Goal: Transaction & Acquisition: Purchase product/service

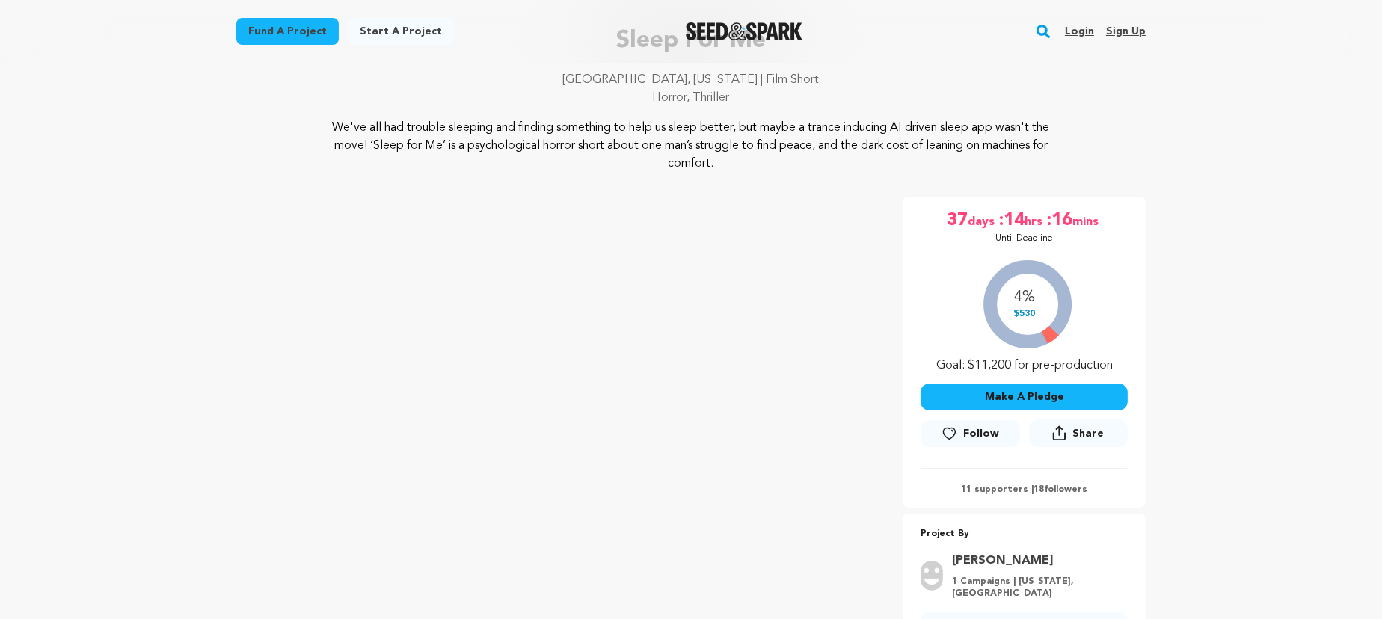
scroll to position [135, 0]
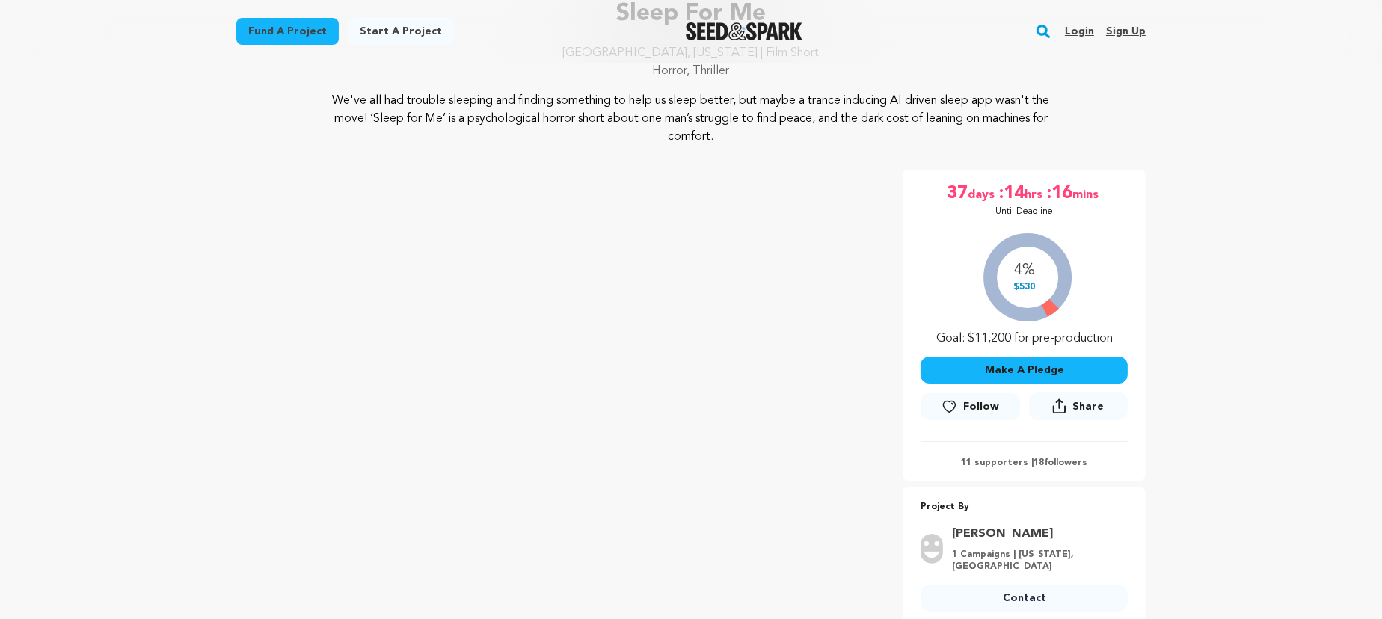
click at [1001, 364] on button "Make A Pledge" at bounding box center [1024, 370] width 207 height 27
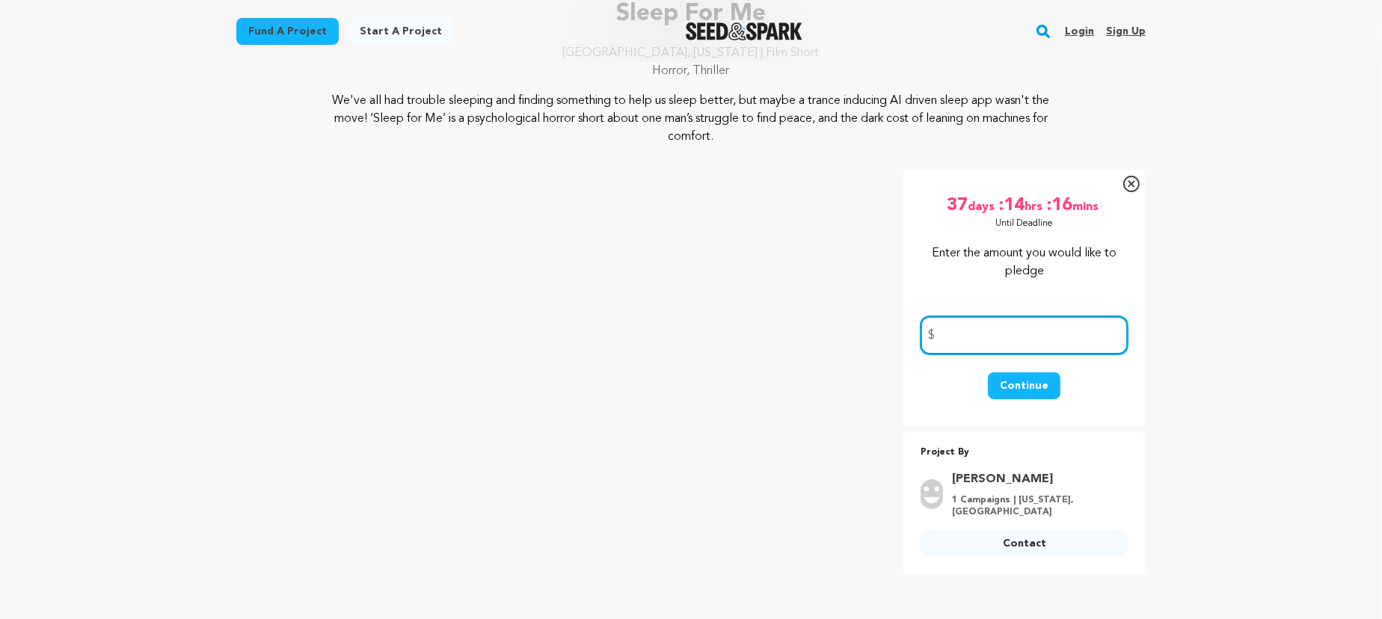
click at [992, 337] on input "number" at bounding box center [1024, 335] width 207 height 38
type input "250"
click at [1039, 378] on button "Continue" at bounding box center [1024, 385] width 73 height 27
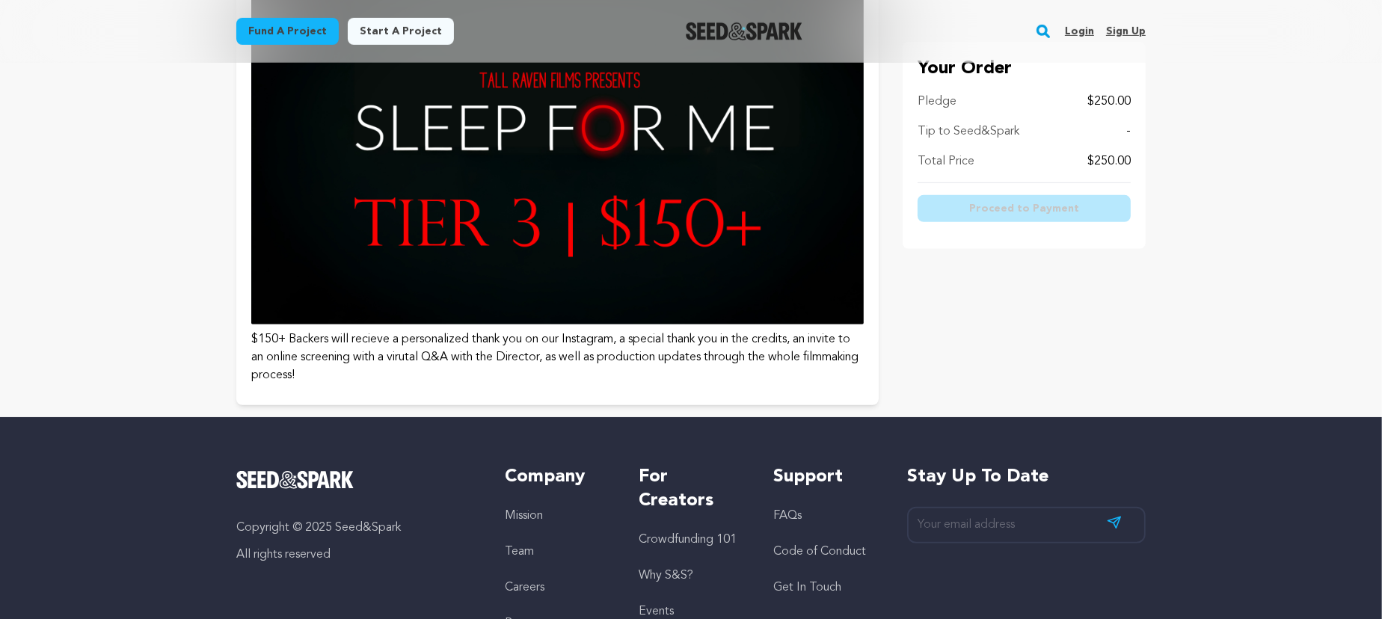
scroll to position [1360, 0]
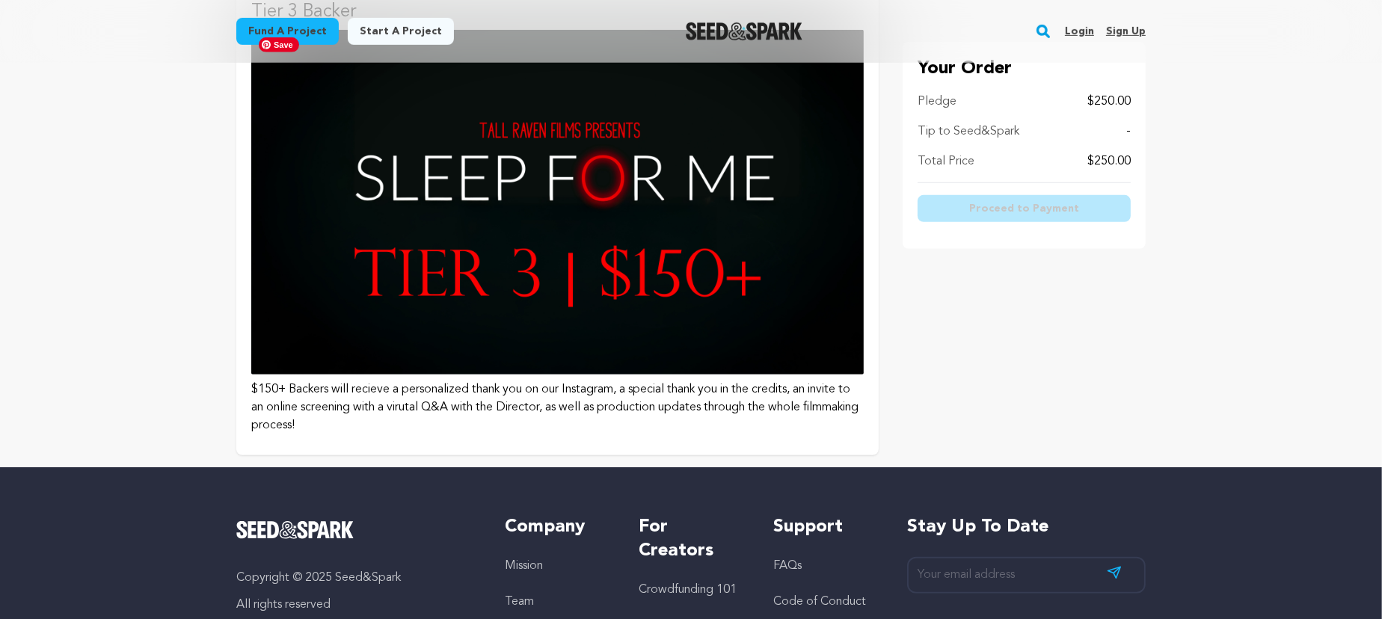
click at [579, 293] on img at bounding box center [557, 202] width 612 height 345
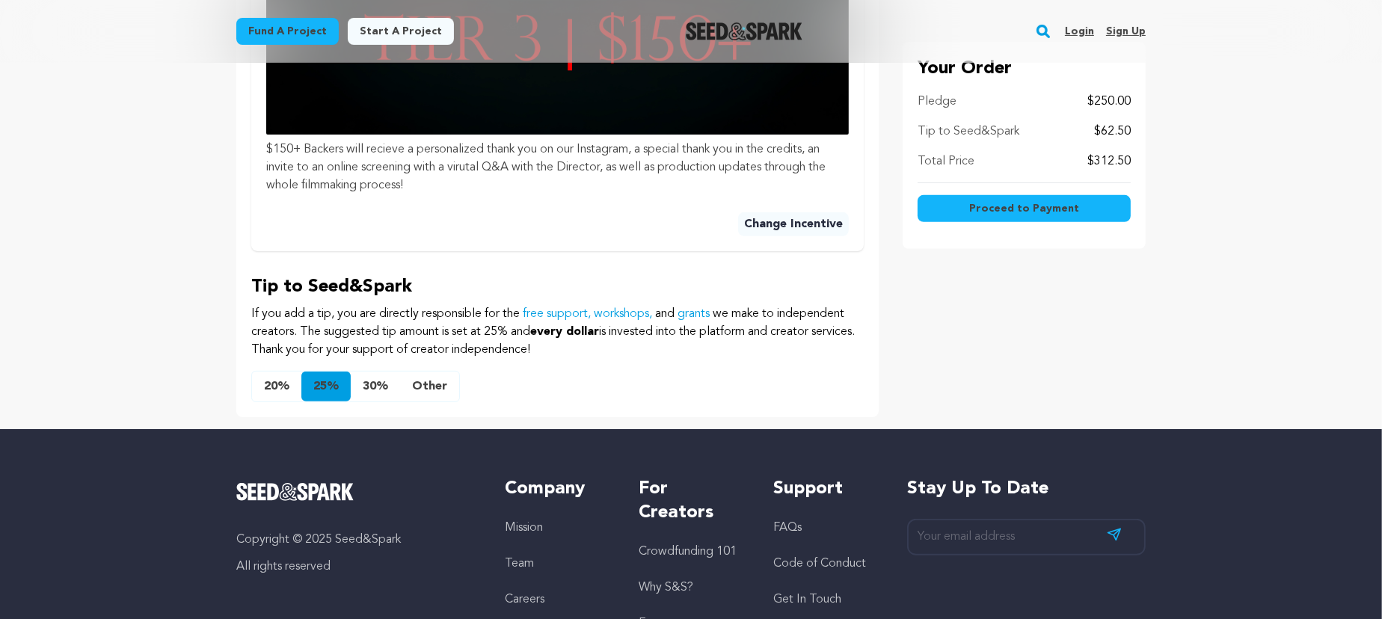
scroll to position [754, 0]
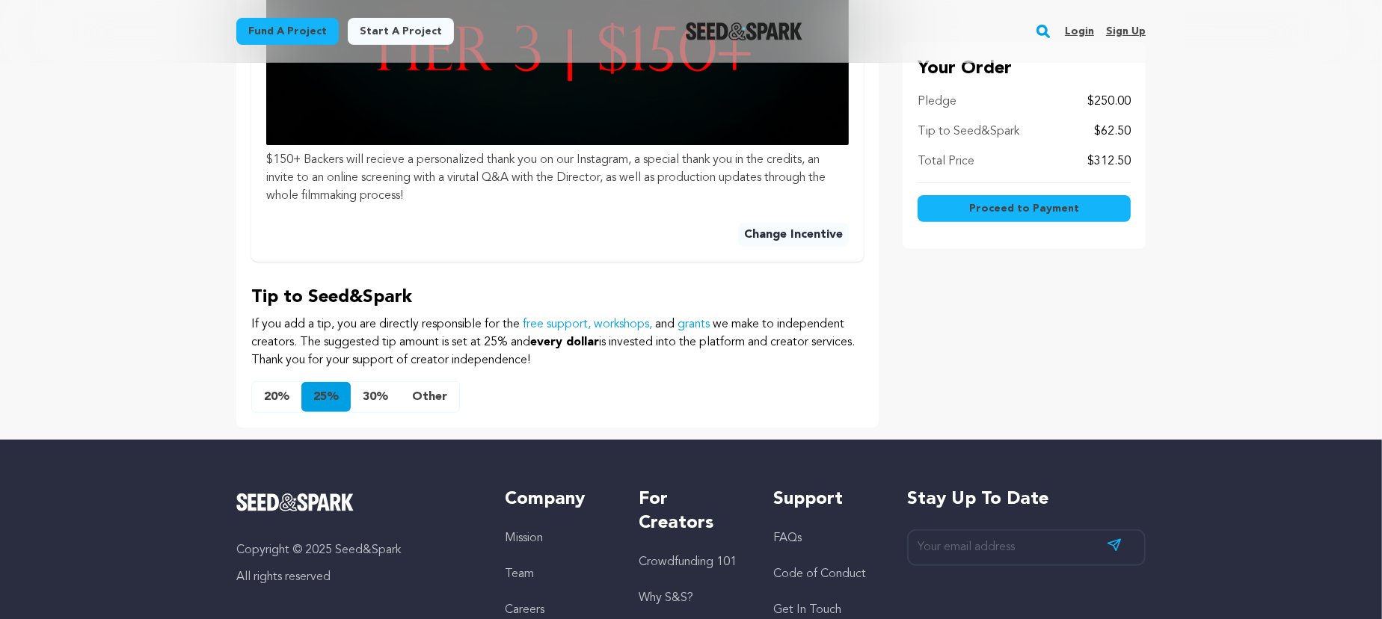
click at [426, 399] on button "Other" at bounding box center [429, 397] width 59 height 30
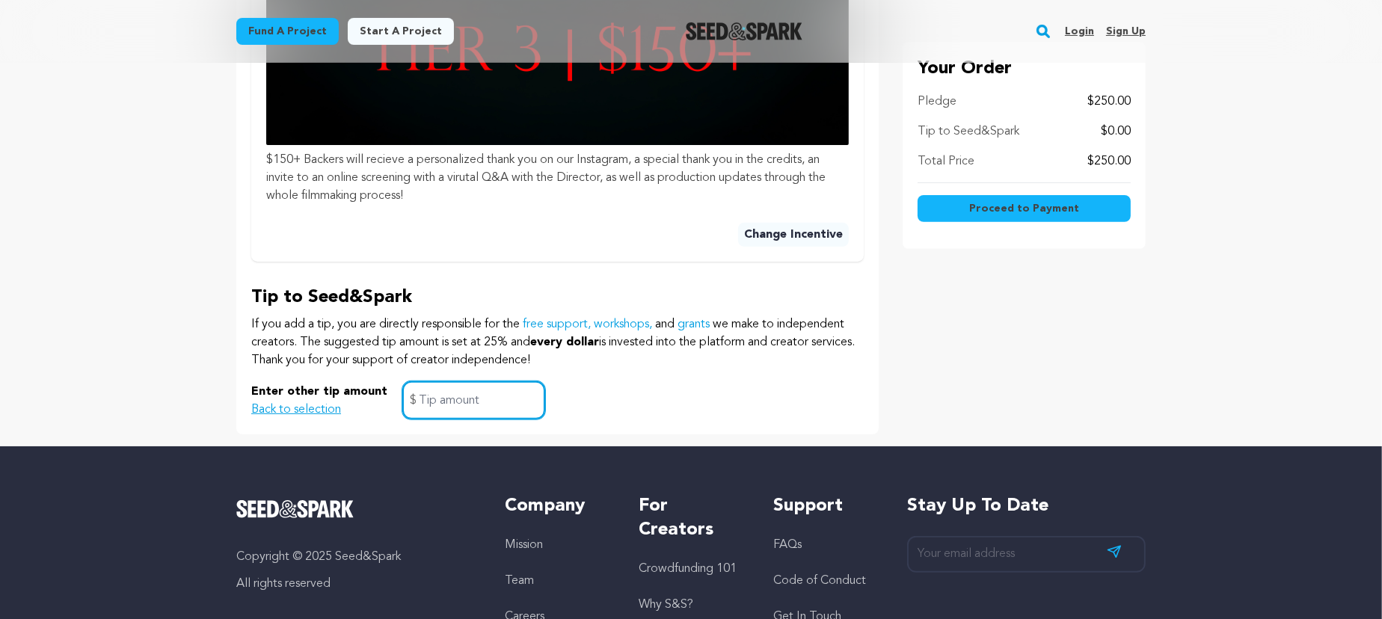
click at [437, 398] on input "text" at bounding box center [473, 400] width 143 height 38
type input "5"
click at [676, 404] on div "Enter other tip amount Back to selection 5 $" at bounding box center [557, 400] width 612 height 38
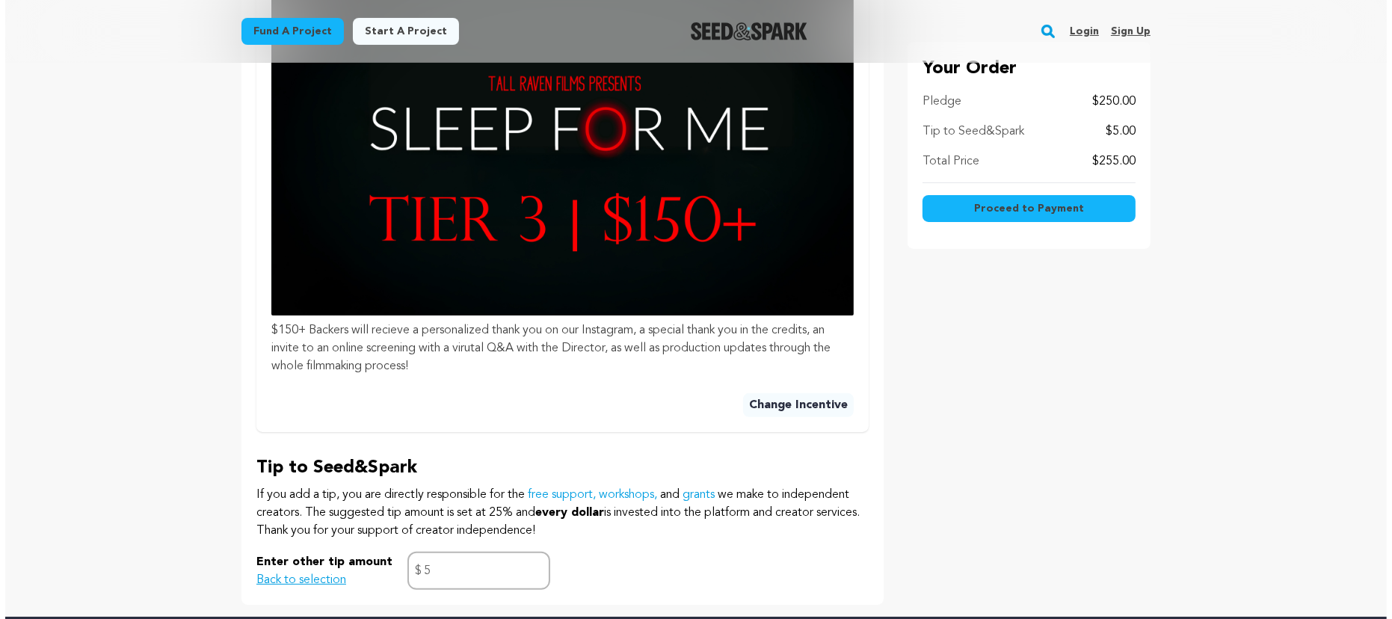
scroll to position [550, 0]
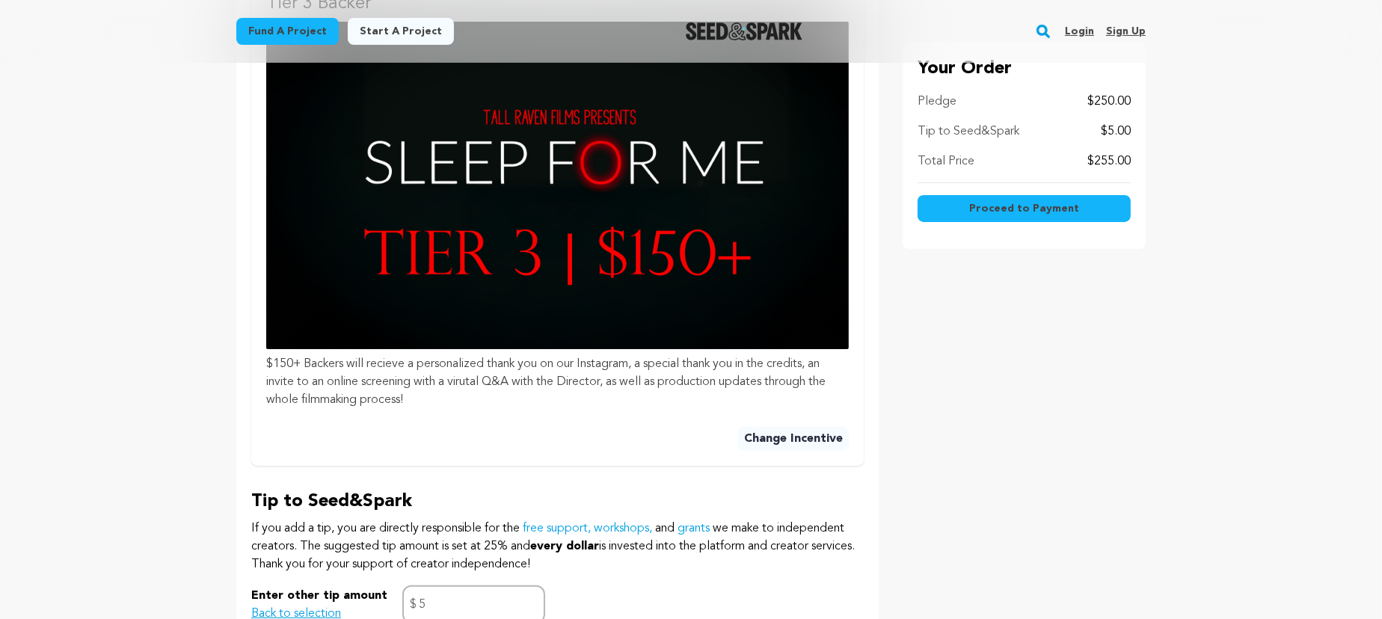
click at [1060, 211] on span "Proceed to Payment" at bounding box center [1024, 208] width 110 height 15
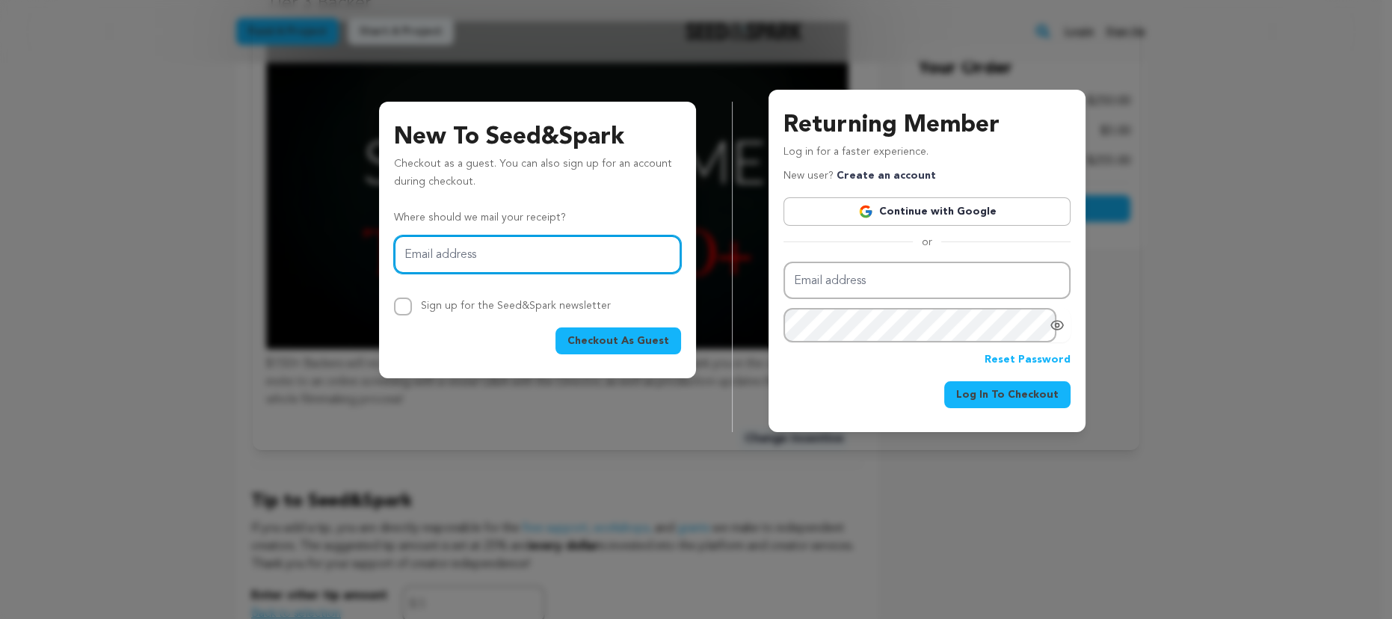
click at [531, 254] on input "Email address" at bounding box center [537, 255] width 287 height 38
type input "[EMAIL_ADDRESS][DOMAIN_NAME]"
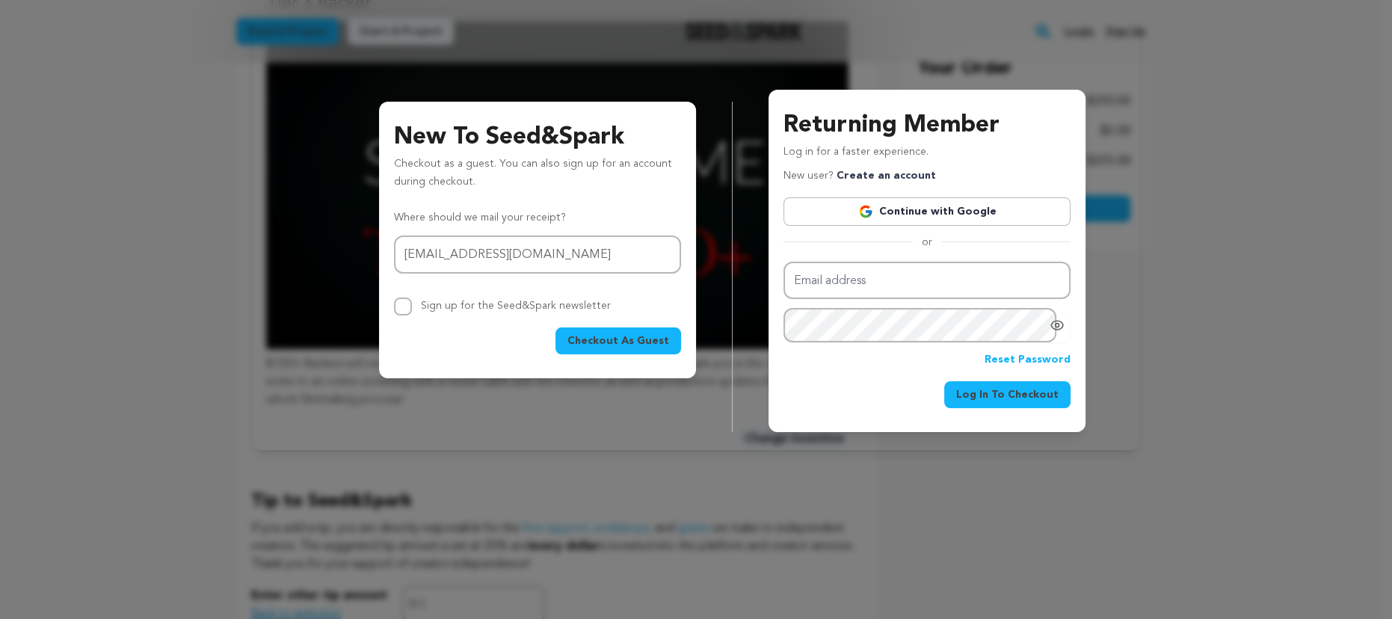
click at [590, 334] on span "Checkout As Guest" at bounding box center [619, 341] width 102 height 15
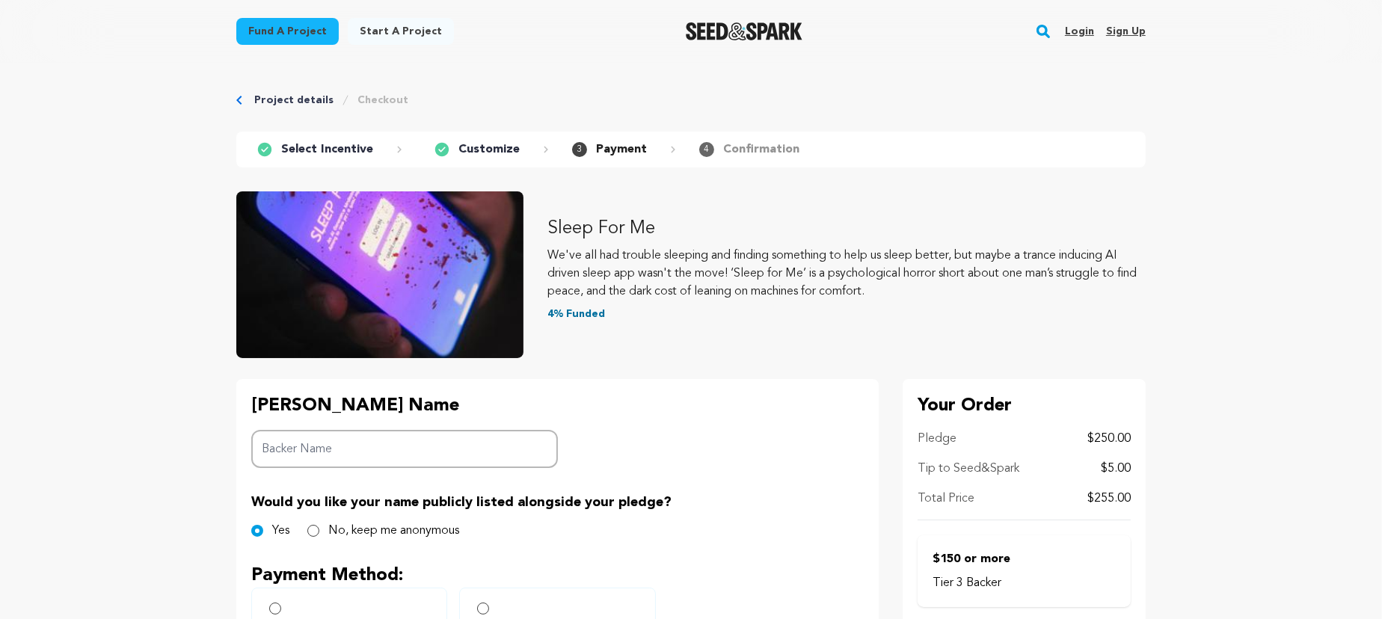
click at [400, 444] on input "Backer Name" at bounding box center [404, 449] width 307 height 38
type input "[PERSON_NAME]"
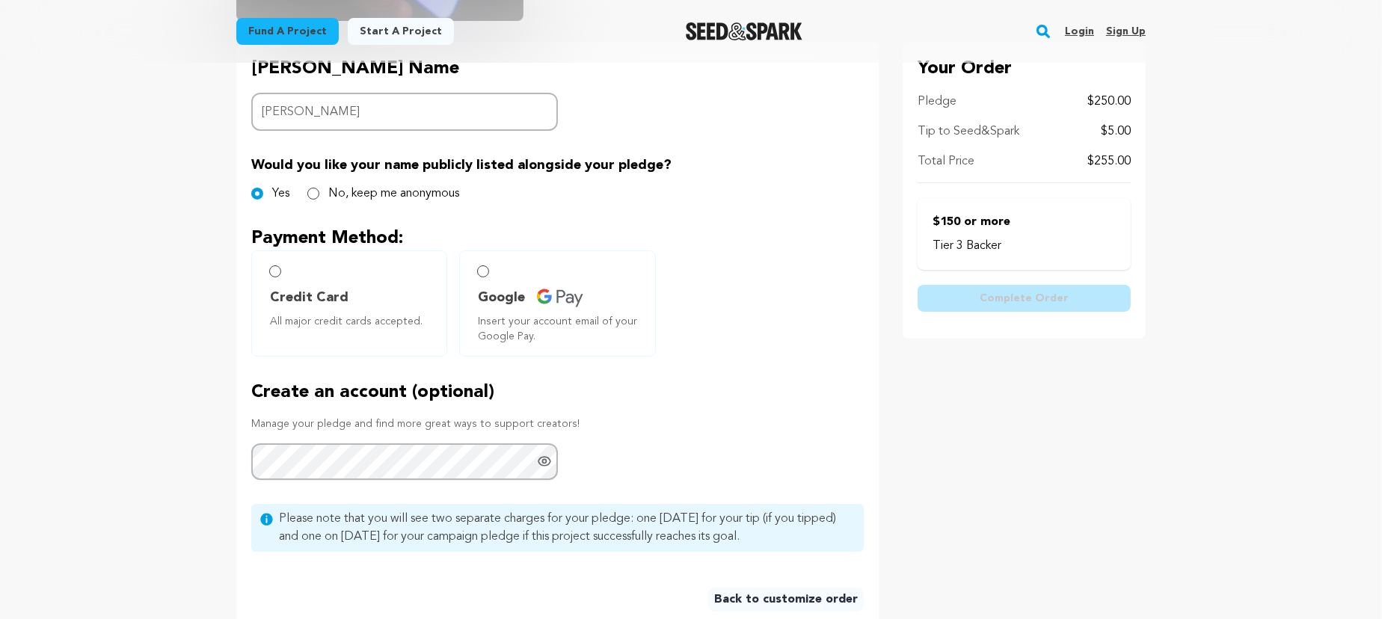
scroll to position [340, 0]
click at [275, 273] on input "Credit Card All major credit cards accepted." at bounding box center [275, 269] width 12 height 12
radio input "false"
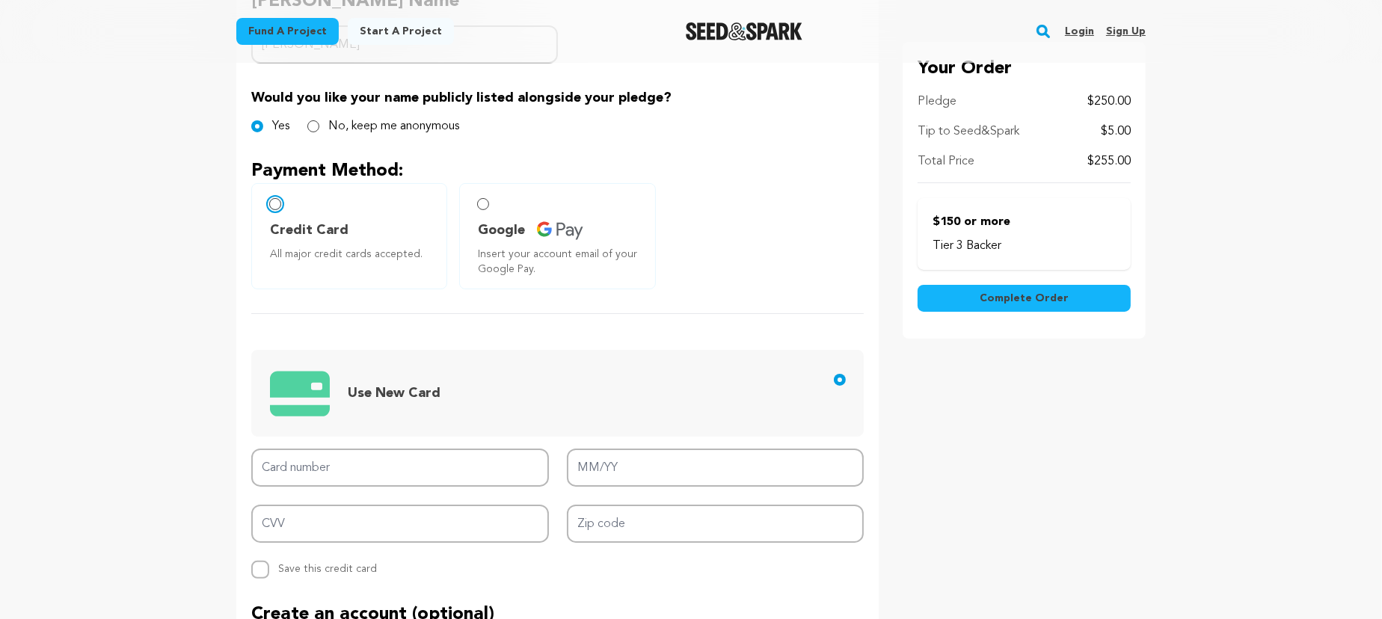
scroll to position [476, 0]
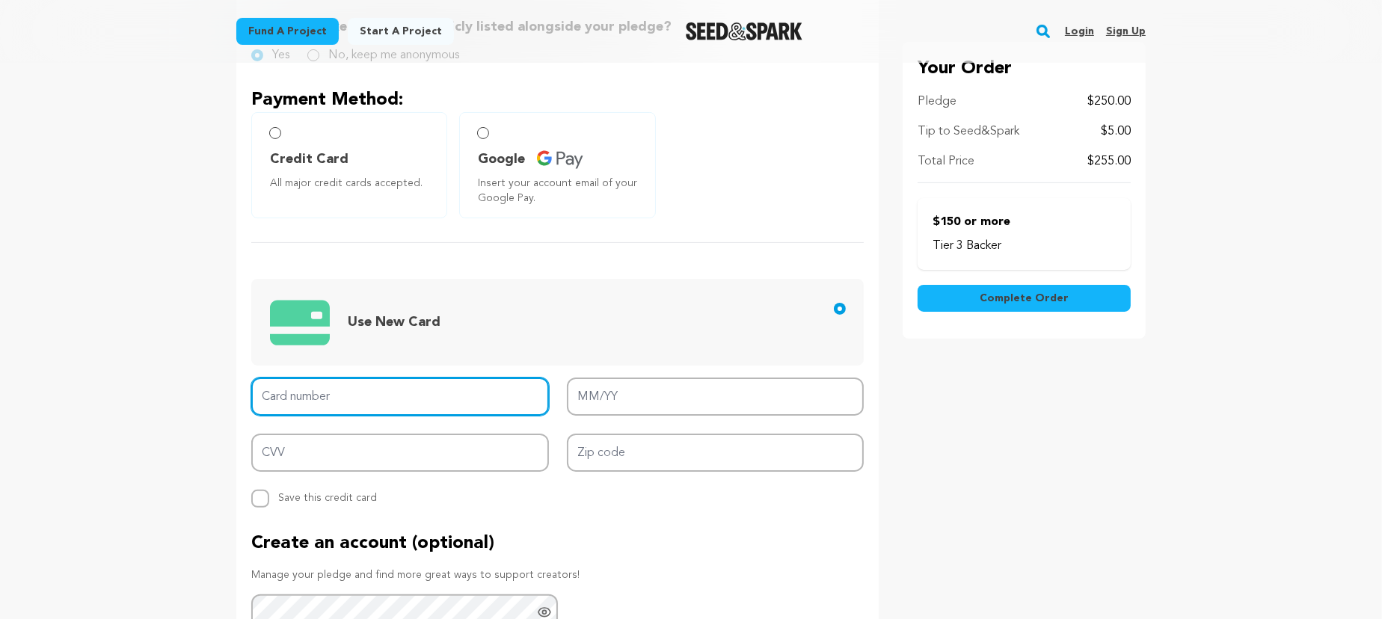
click at [399, 389] on input "Card number" at bounding box center [400, 397] width 298 height 38
type input "4342 5625 0850 6233"
type input "10/28"
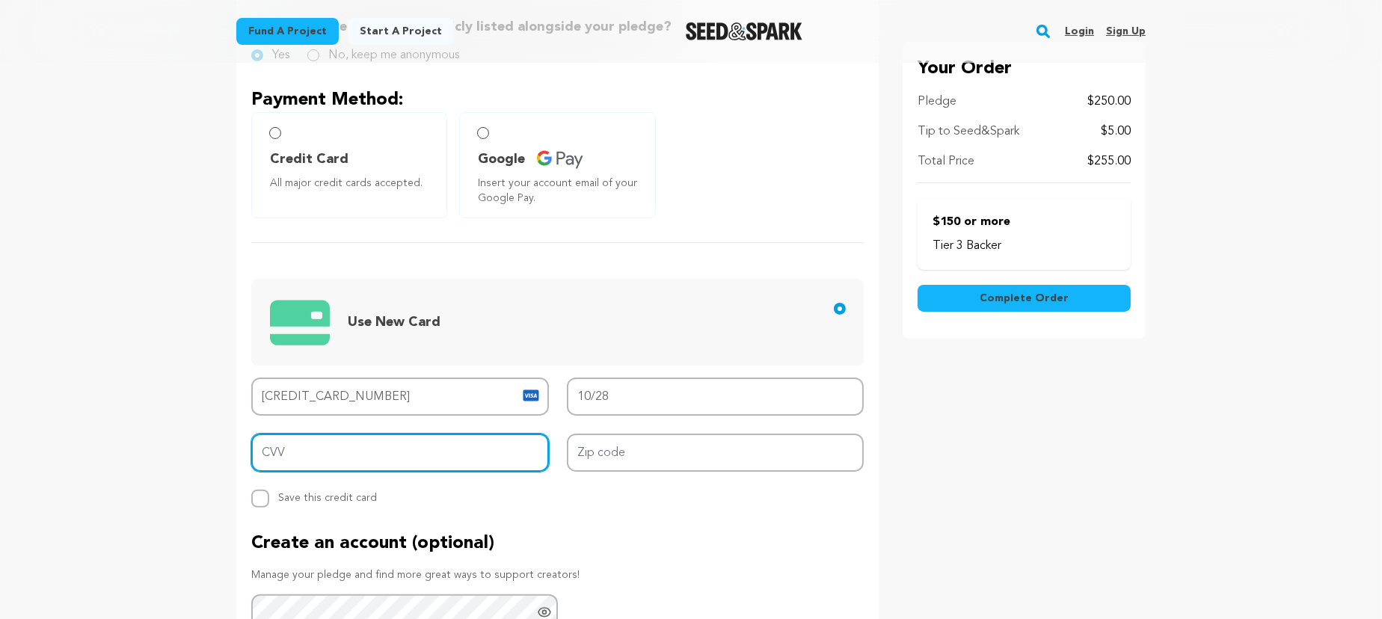
click at [495, 452] on input "CVV" at bounding box center [400, 453] width 298 height 38
type input "633"
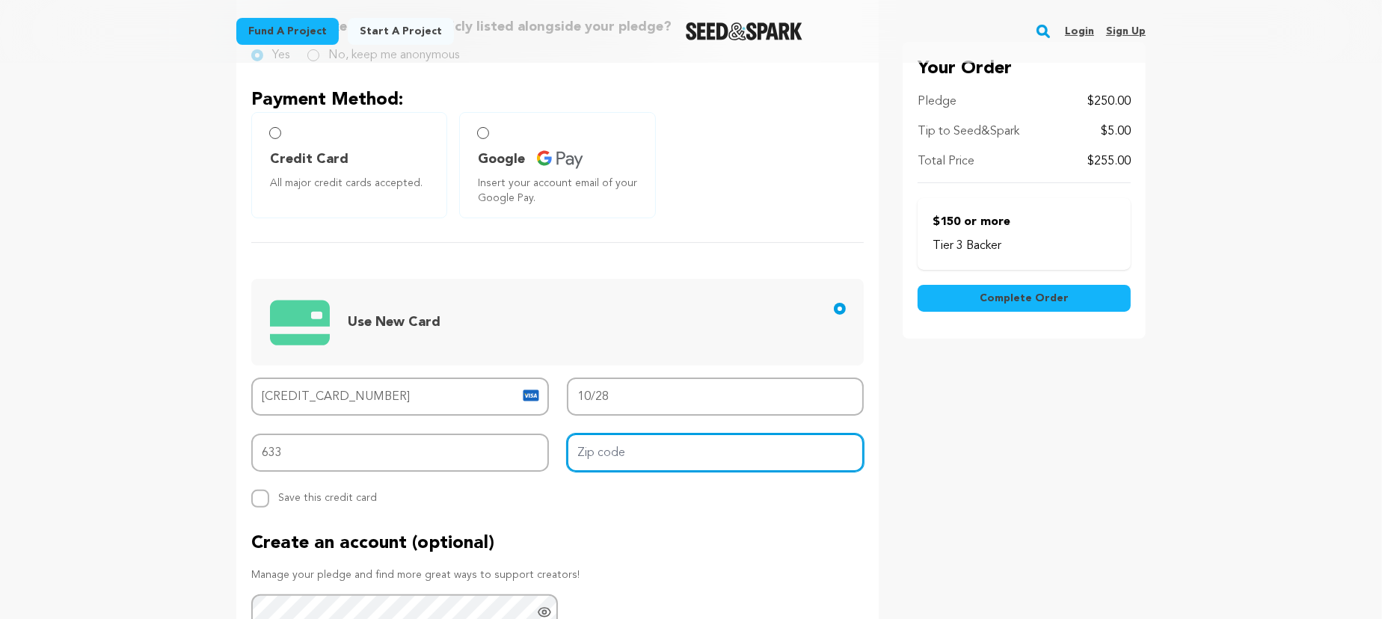
click at [609, 452] on input "Zip code" at bounding box center [716, 453] width 298 height 38
type input "91342"
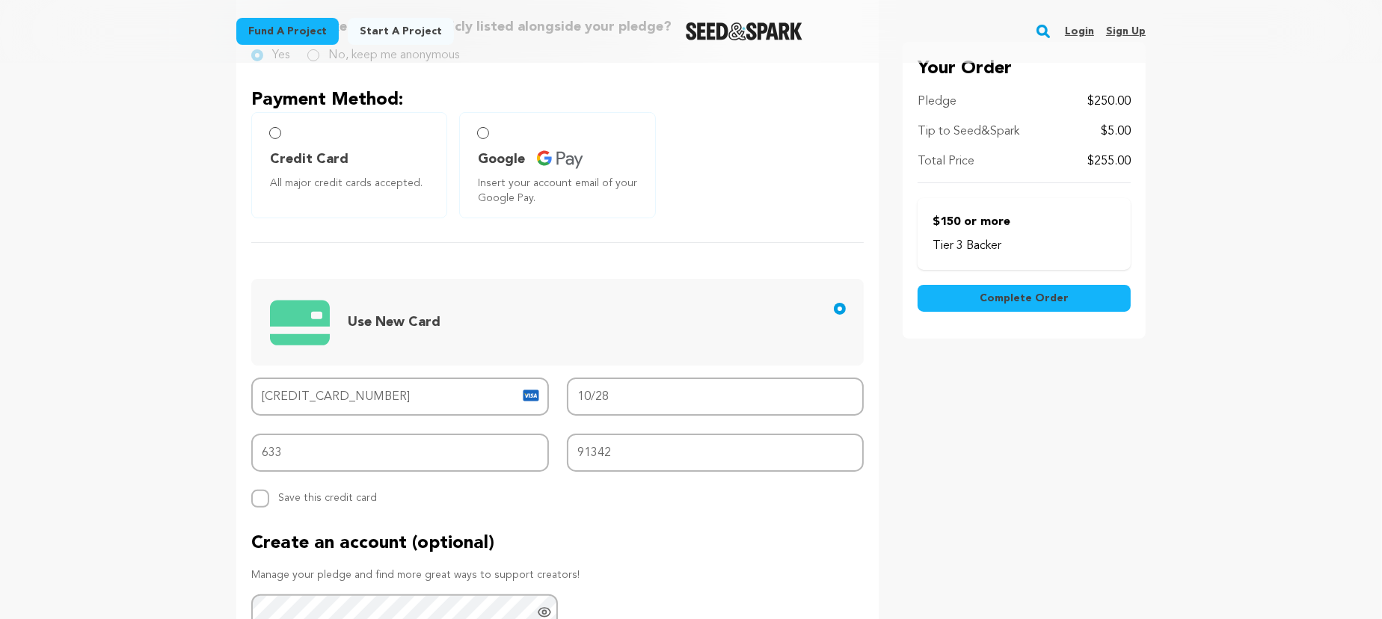
click at [632, 505] on div "Card number 4342 5625 0850 6233 MM/YY 10/28 CVV 633 Zip code 91342 Replace save…" at bounding box center [557, 443] width 612 height 130
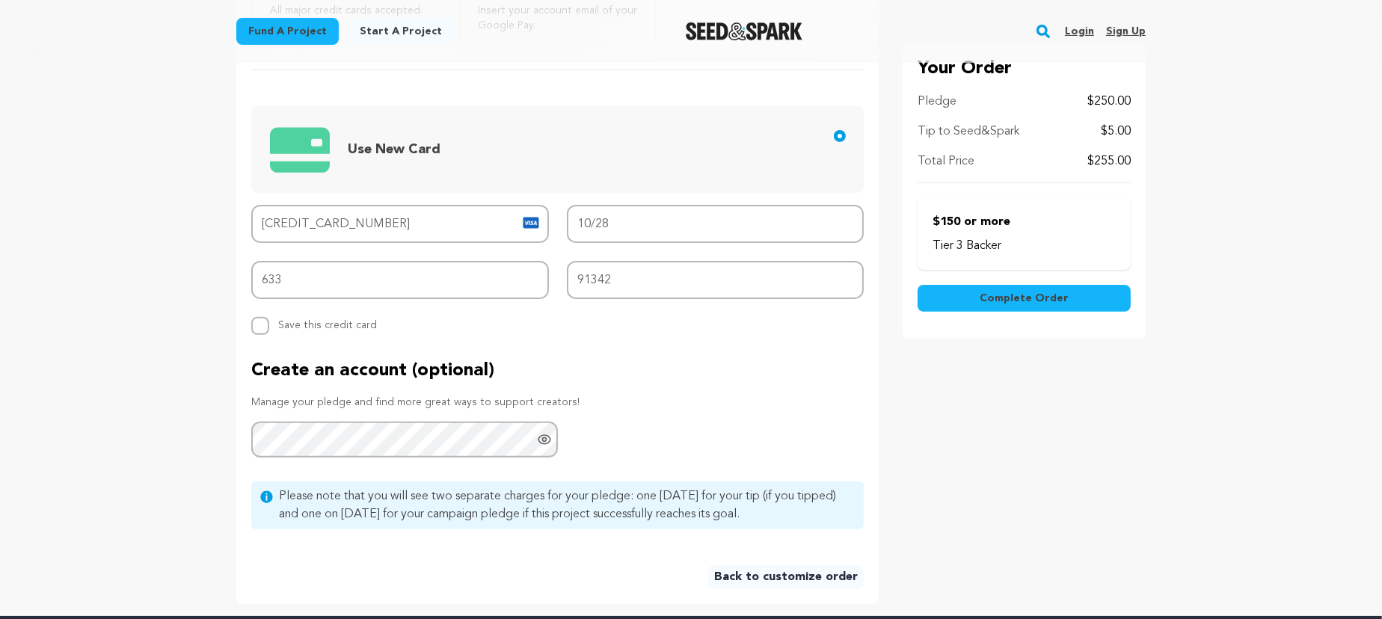
scroll to position [612, 0]
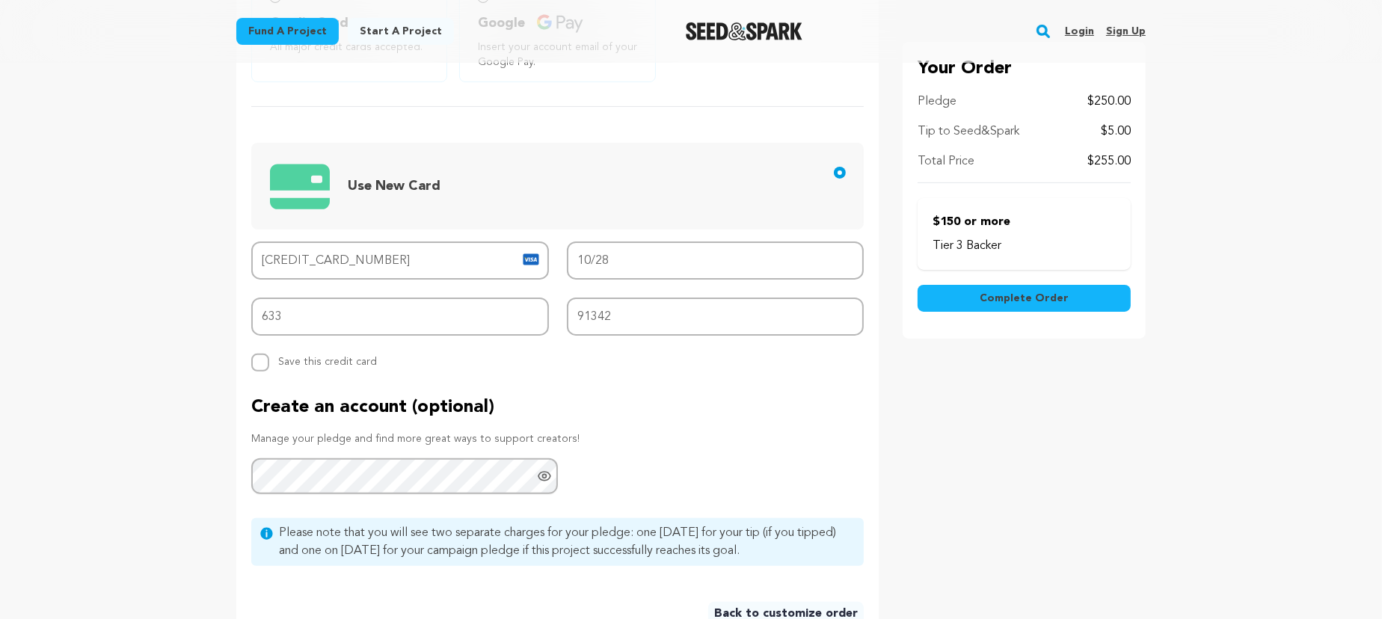
click at [1021, 301] on span "Complete Order" at bounding box center [1024, 298] width 89 height 15
